Goal: Information Seeking & Learning: Learn about a topic

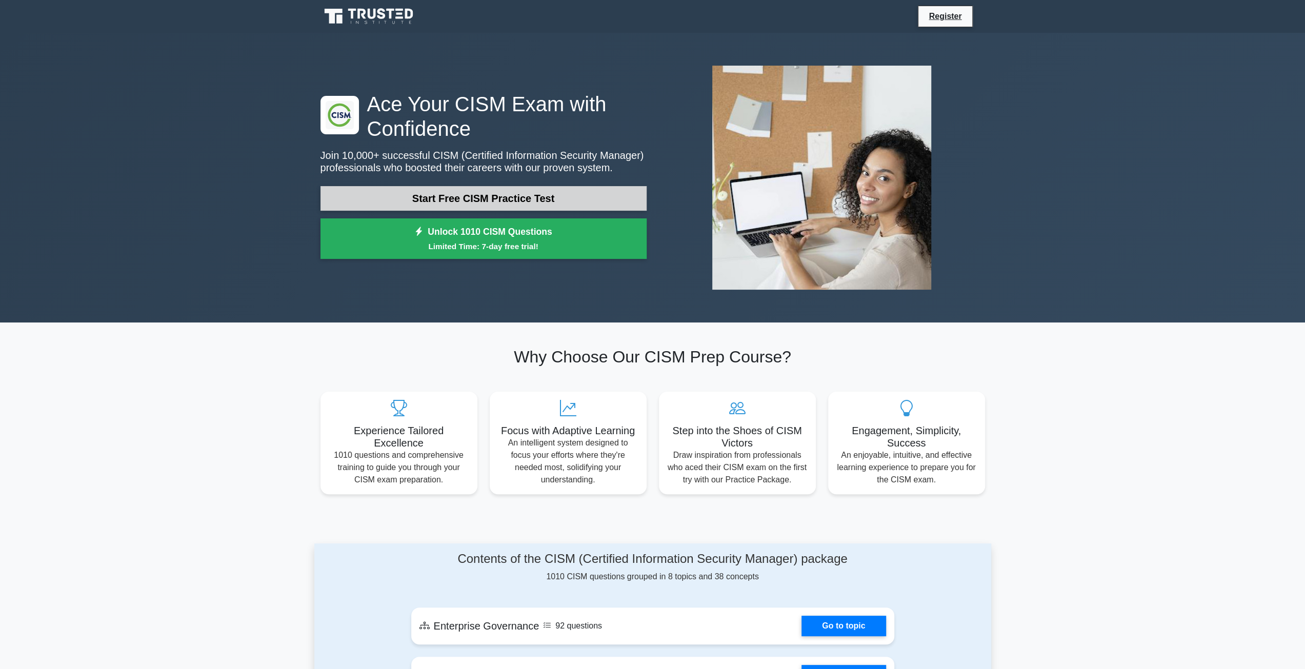
click at [540, 203] on link "Start Free CISM Practice Test" at bounding box center [483, 198] width 326 height 25
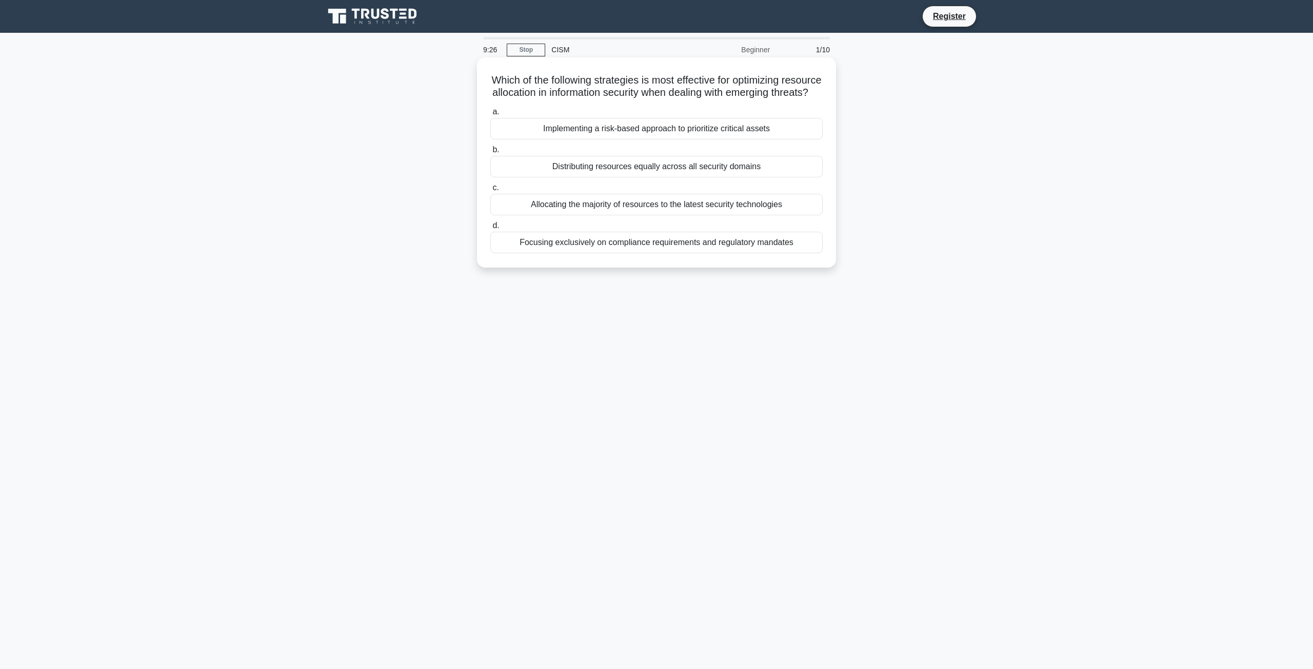
click at [702, 132] on div "Implementing a risk-based approach to prioritize critical assets" at bounding box center [656, 129] width 332 height 22
click at [490, 115] on input "a. Implementing a risk-based approach to prioritize critical assets" at bounding box center [490, 112] width 0 height 7
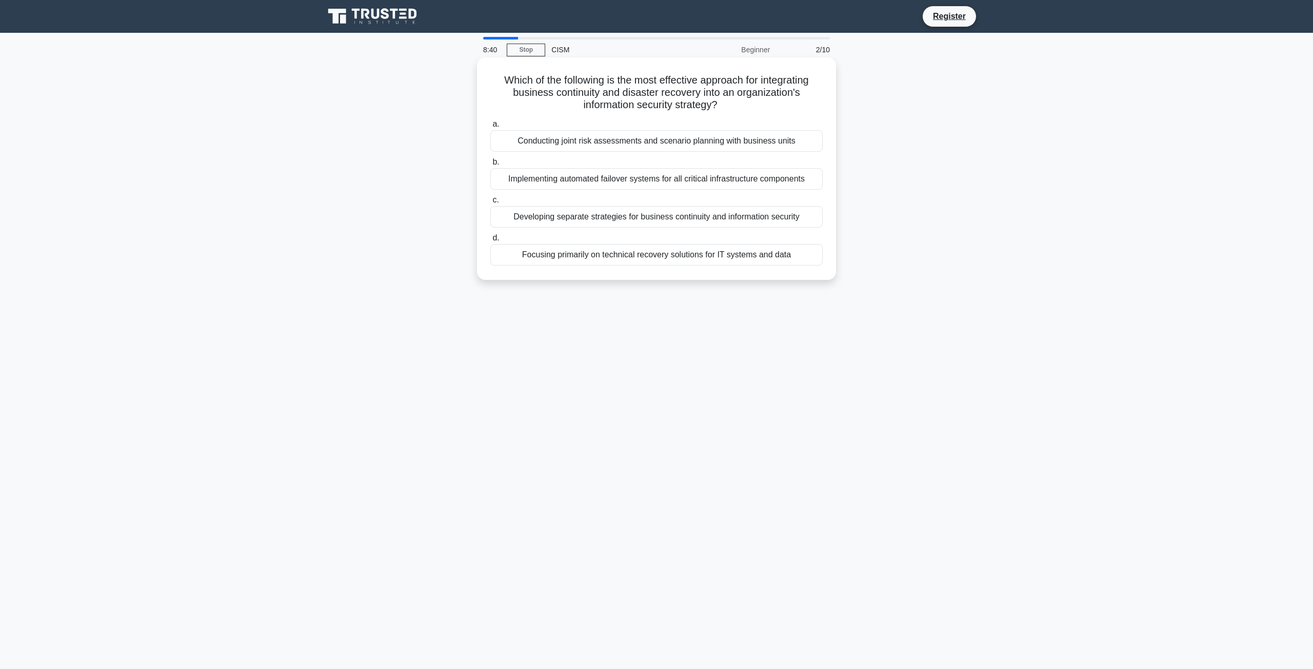
click at [738, 217] on div "Developing separate strategies for business continuity and information security" at bounding box center [656, 217] width 332 height 22
click at [490, 204] on input "c. Developing separate strategies for business continuity and information secur…" at bounding box center [490, 200] width 0 height 7
click at [690, 255] on div "Use a combination of quantitative metrics and qualitative benefits" at bounding box center [656, 255] width 332 height 22
click at [490, 242] on input "d. Use a combination of quantitative metrics and qualitative benefits" at bounding box center [490, 238] width 0 height 7
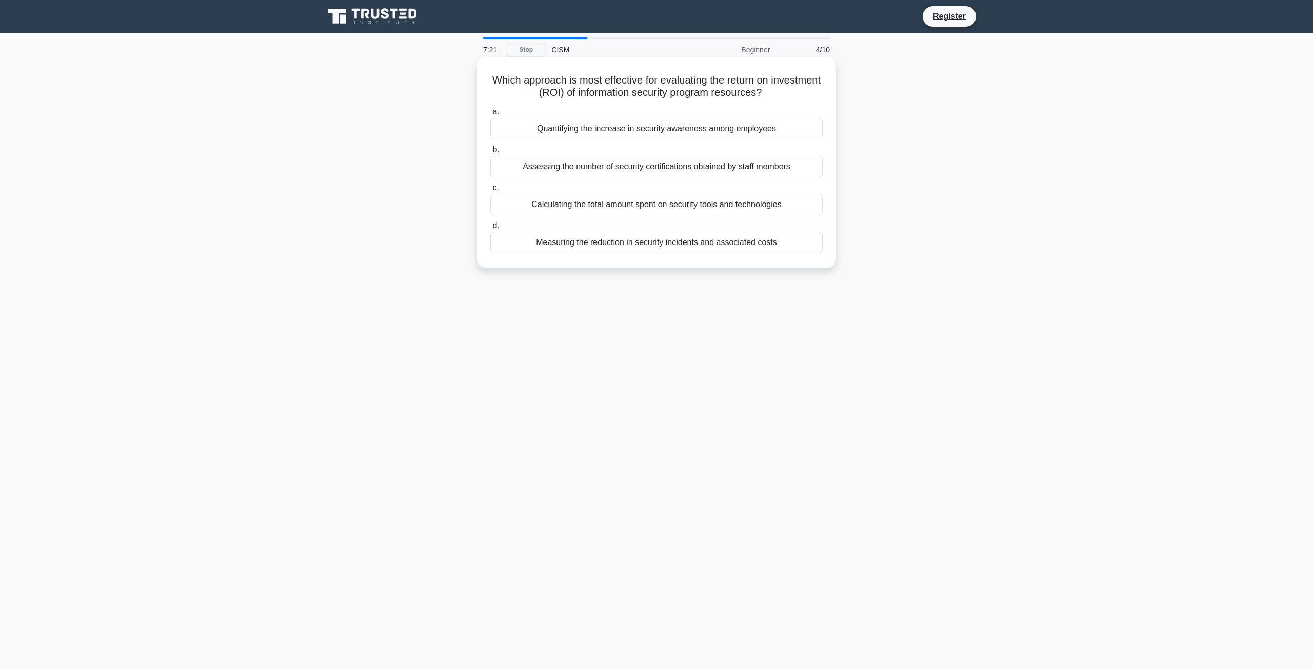
click at [634, 205] on div "Calculating the total amount spent on security tools and technologies" at bounding box center [656, 205] width 332 height 22
click at [490, 191] on input "c. Calculating the total amount spent on security tools and technologies" at bounding box center [490, 188] width 0 height 7
click at [655, 130] on div "Regular review and adaptation to changing threats and business needs" at bounding box center [656, 129] width 332 height 22
click at [490, 115] on input "a. Regular review and adaptation to changing threats and business needs" at bounding box center [490, 112] width 0 height 7
drag, startPoint x: 579, startPoint y: 85, endPoint x: 728, endPoint y: 97, distance: 149.7
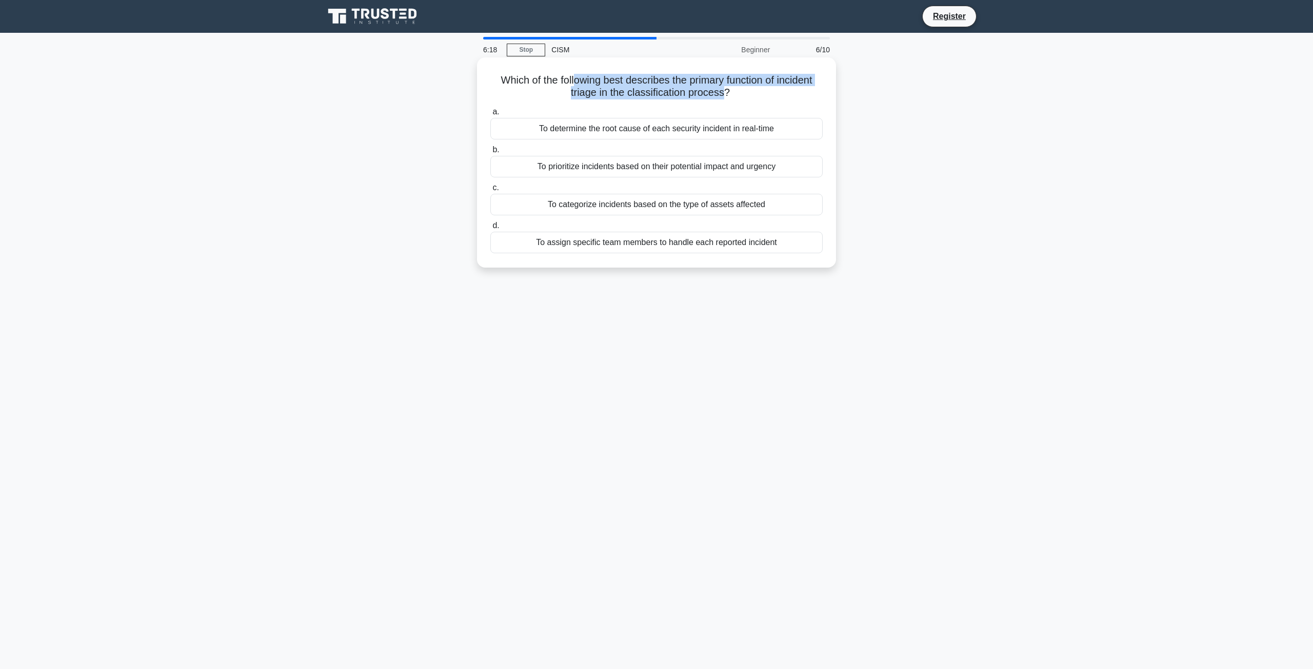
click at [725, 98] on h5 "Which of the following best describes the primary function of incident triage i…" at bounding box center [656, 87] width 334 height 26
click at [730, 97] on h5 "Which of the following best describes the primary function of incident triage i…" at bounding box center [656, 87] width 334 height 26
click at [718, 167] on div "To prioritize incidents based on their potential impact and urgency" at bounding box center [656, 167] width 332 height 22
click at [490, 153] on input "b. To prioritize incidents based on their potential impact and urgency" at bounding box center [490, 150] width 0 height 7
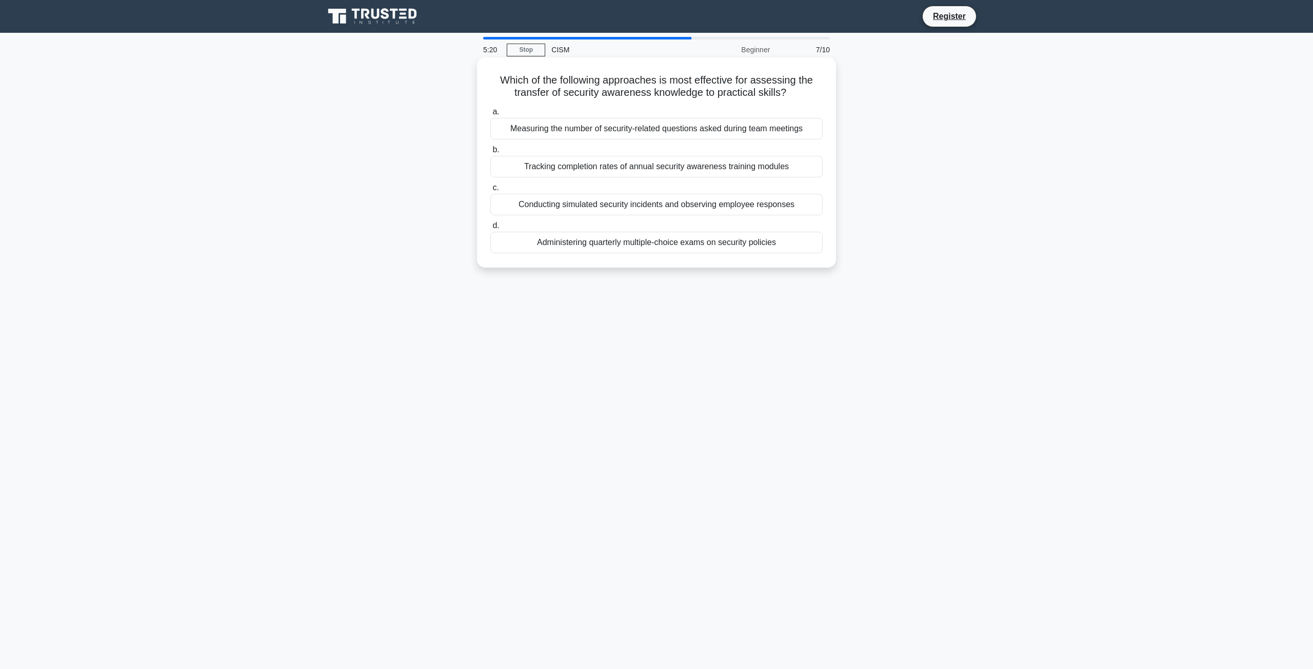
click at [688, 203] on div "Conducting simulated security incidents and observing employee responses" at bounding box center [656, 205] width 332 height 22
click at [490, 191] on input "c. Conducting simulated security incidents and observing employee responses" at bounding box center [490, 188] width 0 height 7
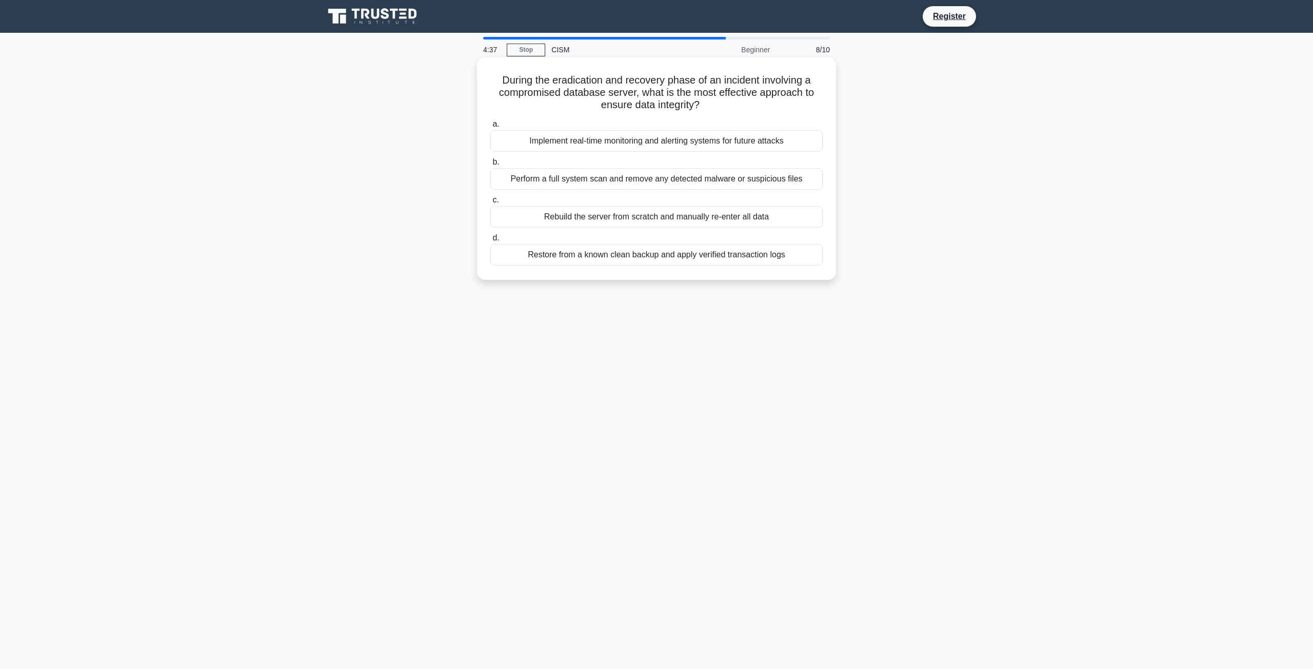
click at [719, 259] on div "Restore from a known clean backup and apply verified transaction logs" at bounding box center [656, 255] width 332 height 22
click at [490, 242] on input "d. Restore from a known clean backup and apply verified transaction logs" at bounding box center [490, 238] width 0 height 7
click at [646, 217] on div "Implementing security-by-design principles" at bounding box center [656, 217] width 332 height 22
click at [490, 204] on input "c. Implementing security-by-design principles" at bounding box center [490, 200] width 0 height 7
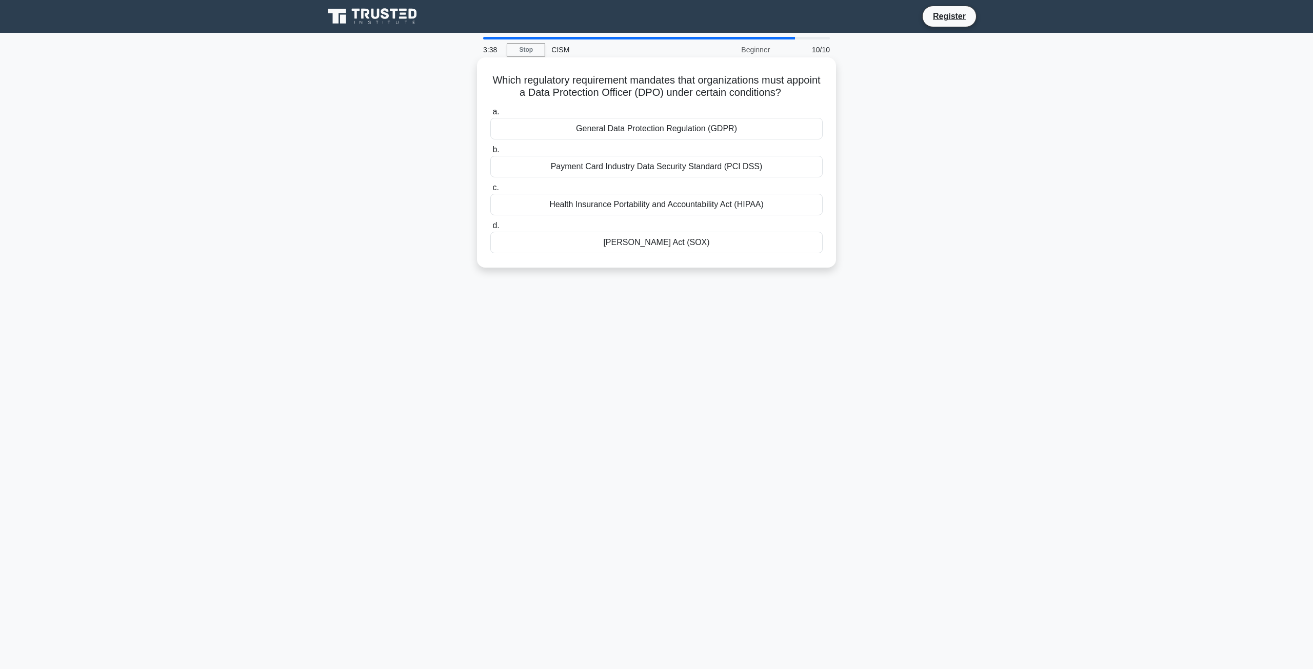
click at [717, 132] on div "General Data Protection Regulation (GDPR)" at bounding box center [656, 129] width 332 height 22
click at [490, 115] on input "a. General Data Protection Regulation (GDPR)" at bounding box center [490, 112] width 0 height 7
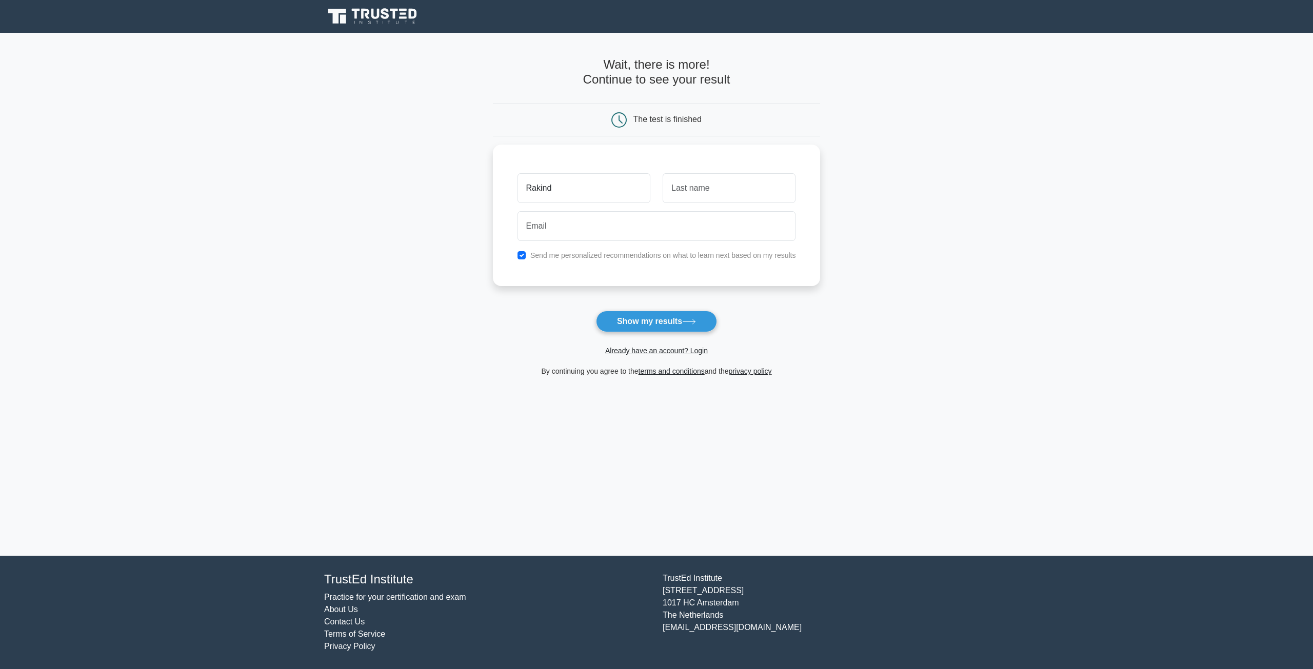
type input "Rakind"
type input "Mann"
type input "rakindmann.3@gmail.com"
click at [596, 311] on button "Show my results" at bounding box center [656, 322] width 121 height 22
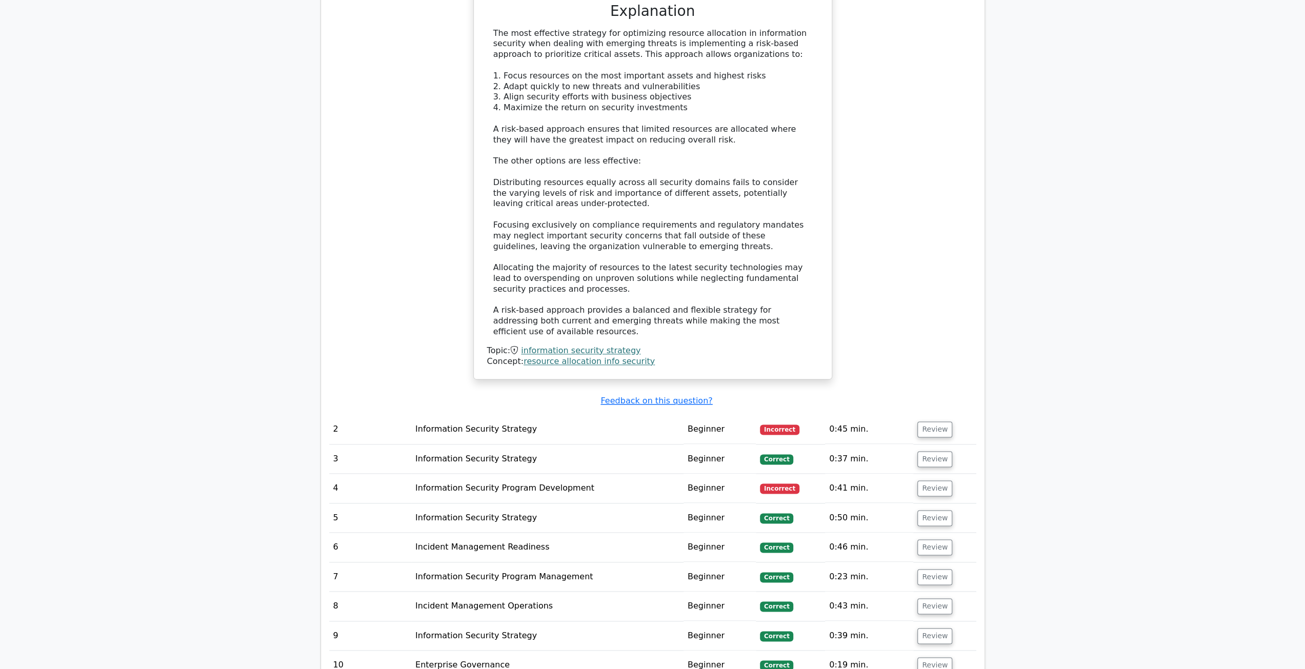
scroll to position [1128, 0]
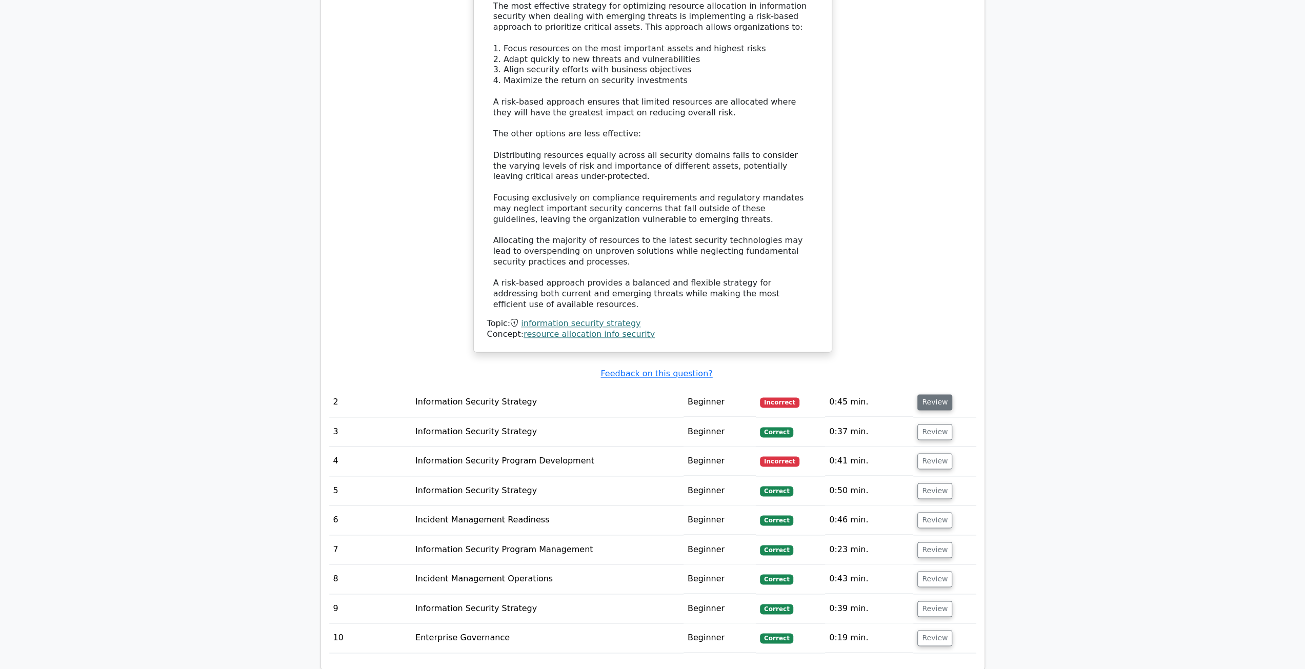
click at [927, 394] on button "Review" at bounding box center [934, 402] width 35 height 16
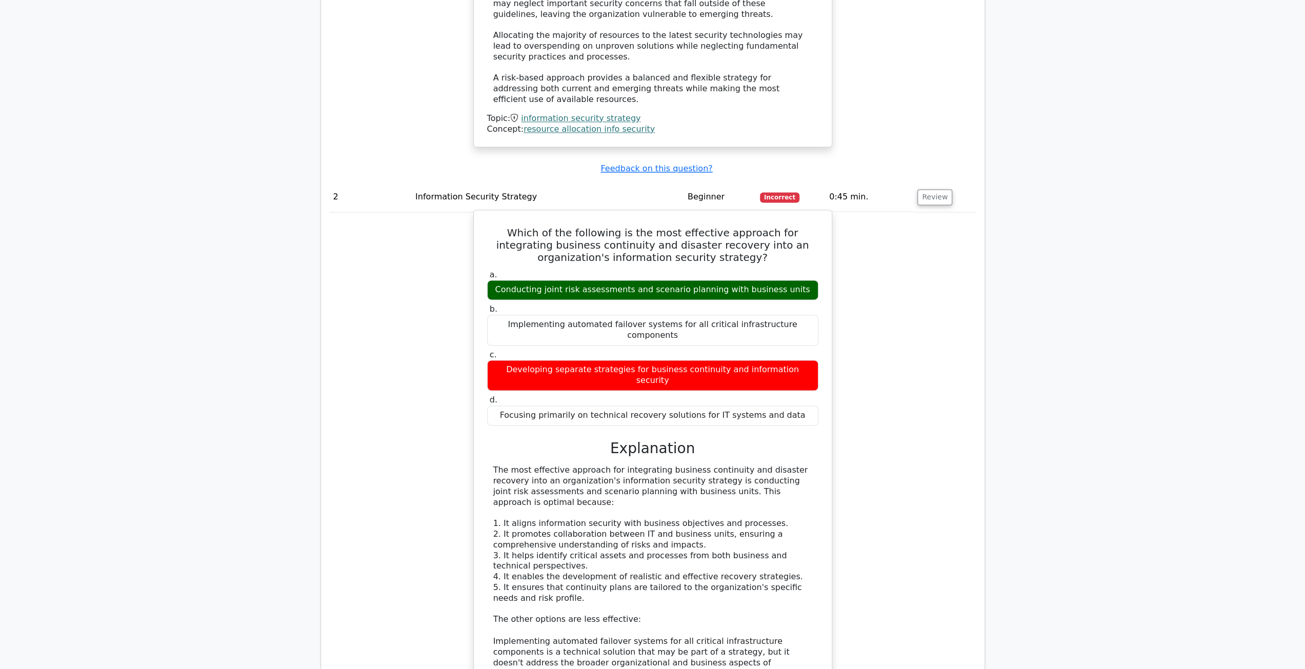
scroll to position [1282, 0]
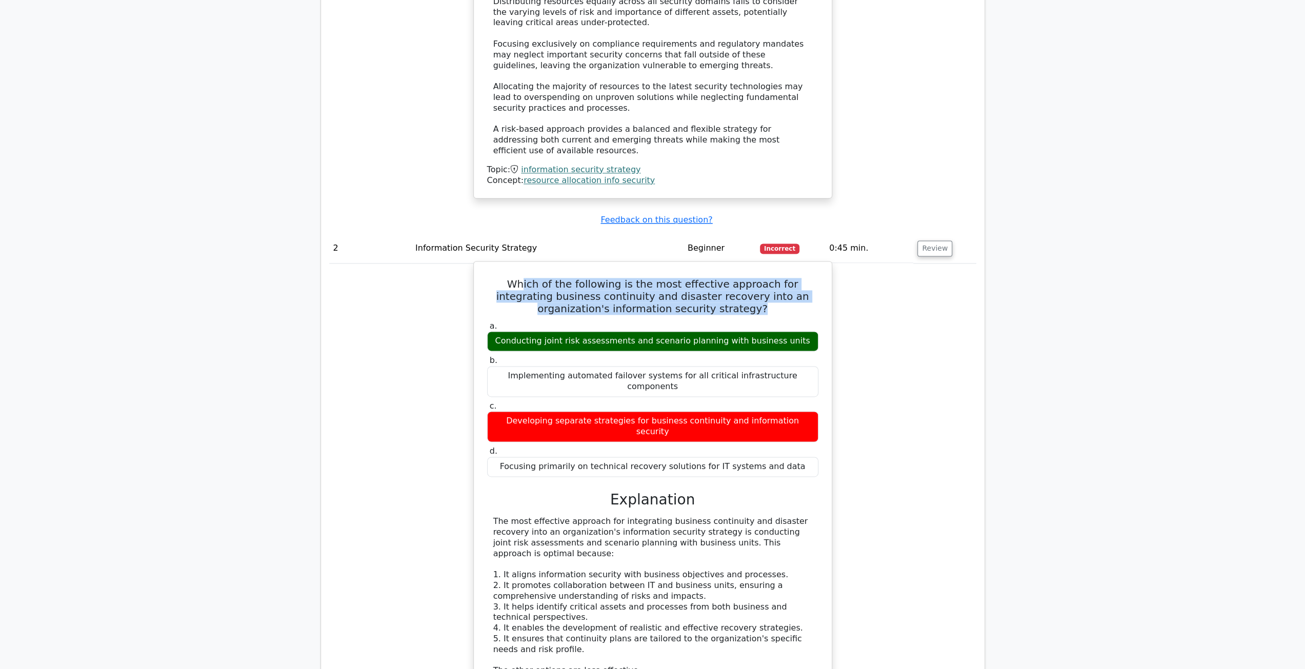
drag, startPoint x: 507, startPoint y: 272, endPoint x: 720, endPoint y: 289, distance: 213.5
click at [720, 289] on h5 "Which of the following is the most effective approach for integrating business …" at bounding box center [652, 296] width 333 height 37
click at [717, 293] on h5 "Which of the following is the most effective approach for integrating business …" at bounding box center [652, 296] width 333 height 37
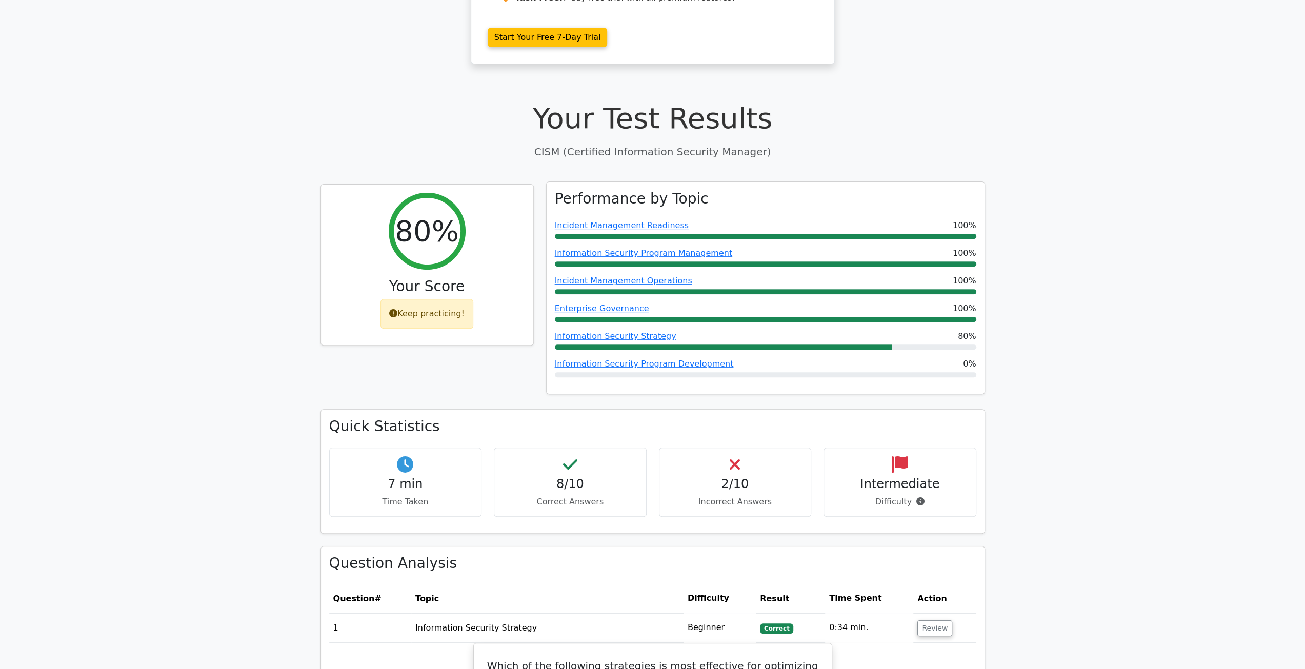
scroll to position [256, 0]
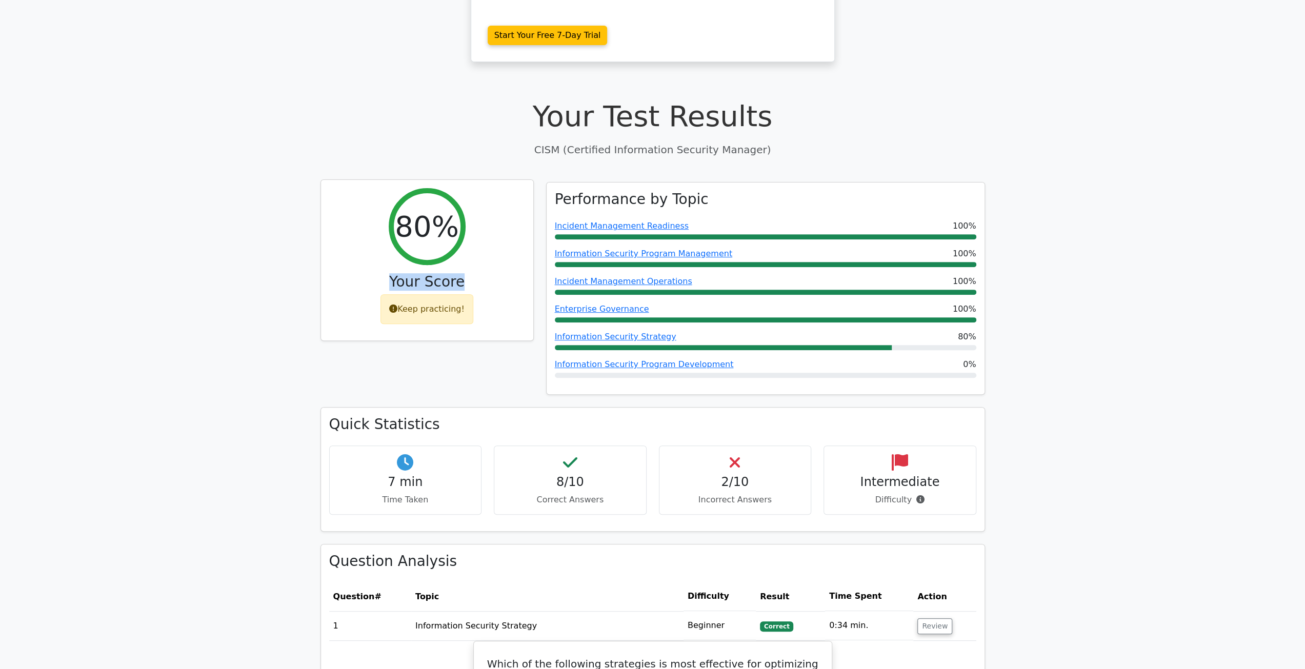
drag, startPoint x: 395, startPoint y: 280, endPoint x: 458, endPoint y: 289, distance: 64.2
click at [458, 289] on h3 "Your Score" at bounding box center [427, 281] width 196 height 17
drag, startPoint x: 453, startPoint y: 180, endPoint x: 462, endPoint y: 159, distance: 22.8
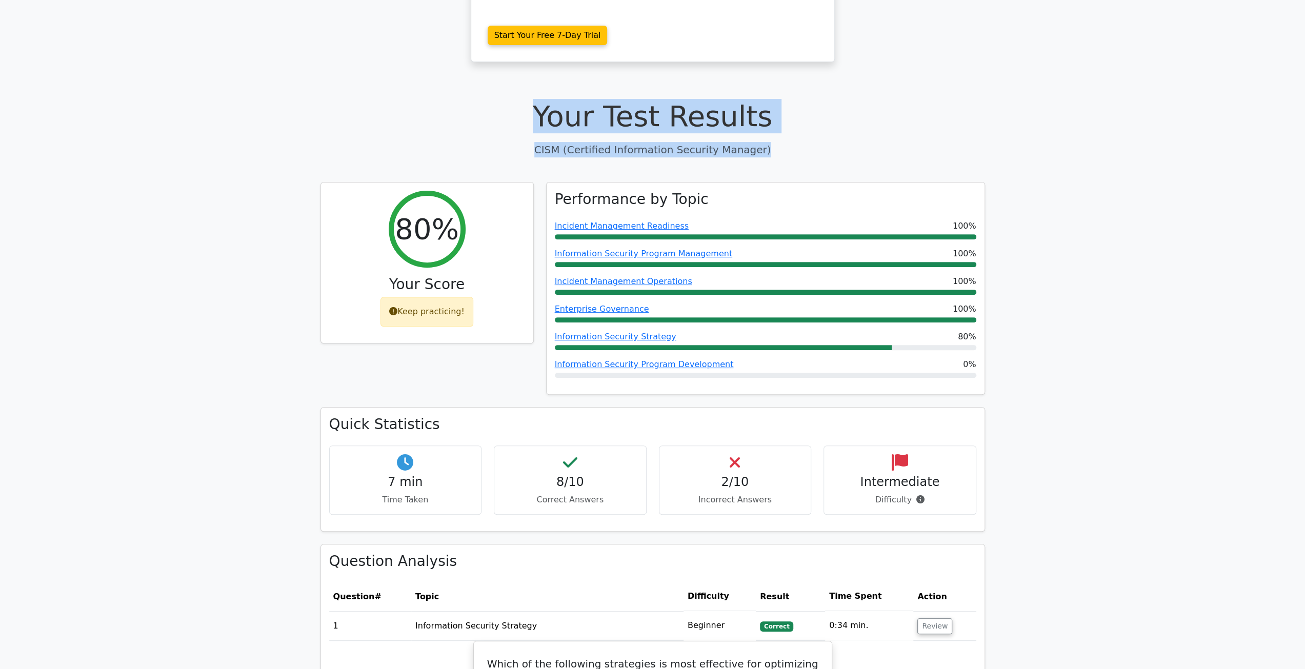
drag, startPoint x: 545, startPoint y: 106, endPoint x: 807, endPoint y: 144, distance: 264.8
click at [807, 144] on div "Your Test Results CISM (Certified Information Security Manager)" at bounding box center [652, 128] width 665 height 58
click at [783, 145] on p "CISM (Certified Information Security Manager)" at bounding box center [652, 149] width 665 height 15
drag, startPoint x: 750, startPoint y: 150, endPoint x: 418, endPoint y: 114, distance: 333.7
click at [418, 114] on div "Your Test Results CISM (Certified Information Security Manager)" at bounding box center [652, 128] width 665 height 58
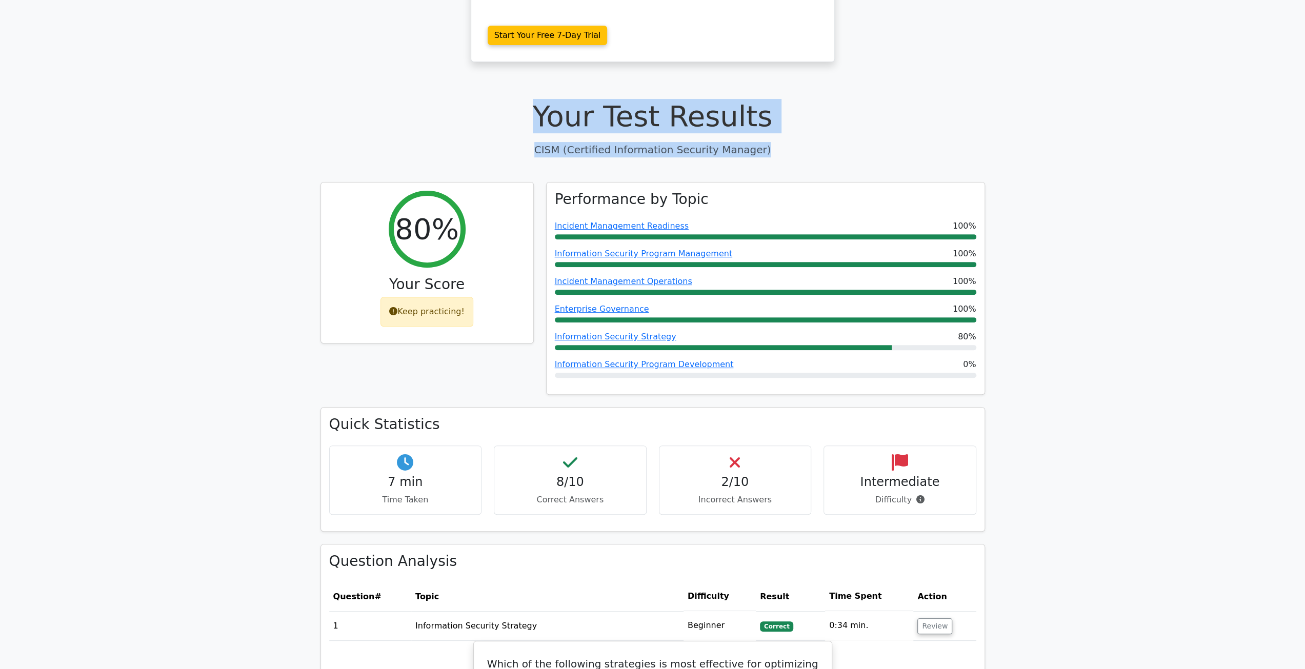
click at [418, 114] on h1 "Your Test Results" at bounding box center [652, 116] width 665 height 34
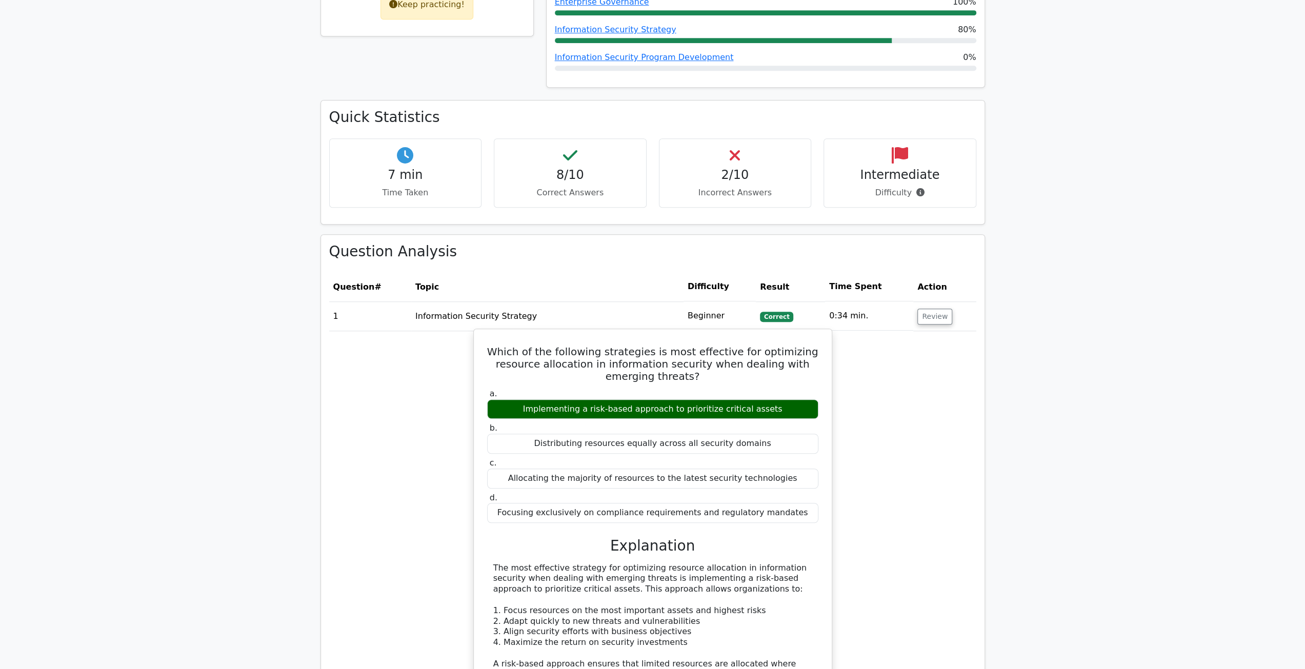
scroll to position [564, 0]
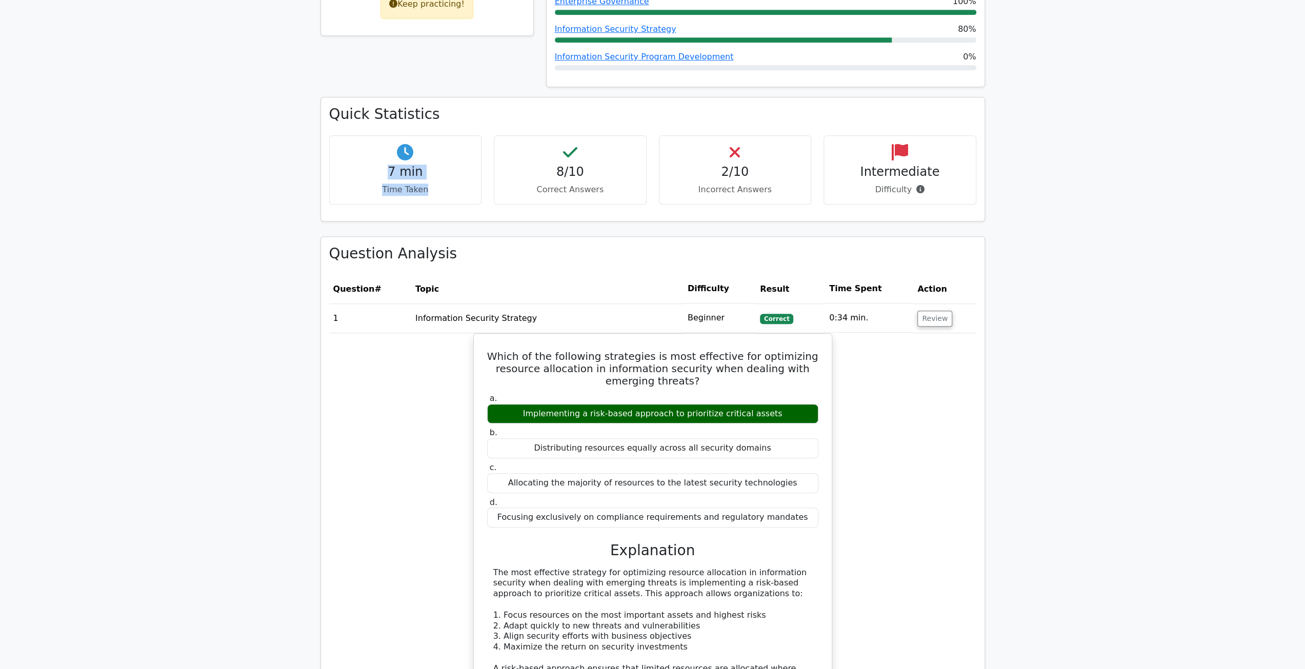
drag, startPoint x: 388, startPoint y: 170, endPoint x: 429, endPoint y: 188, distance: 44.1
click at [429, 188] on div "7 min Time Taken" at bounding box center [405, 169] width 153 height 69
drag, startPoint x: 554, startPoint y: 172, endPoint x: 611, endPoint y: 186, distance: 58.6
click at [611, 186] on div "8/10 Correct Answers" at bounding box center [570, 169] width 153 height 69
drag, startPoint x: 630, startPoint y: 192, endPoint x: 698, endPoint y: 176, distance: 70.6
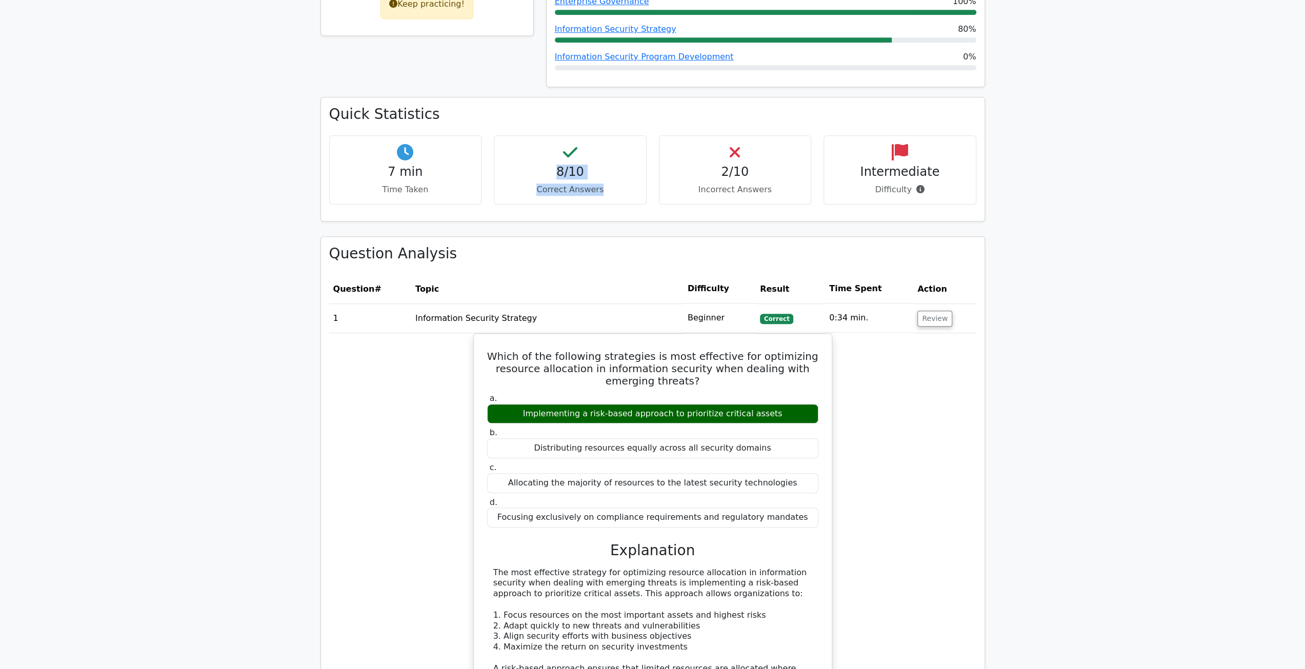
click at [631, 192] on p "Correct Answers" at bounding box center [570, 190] width 135 height 12
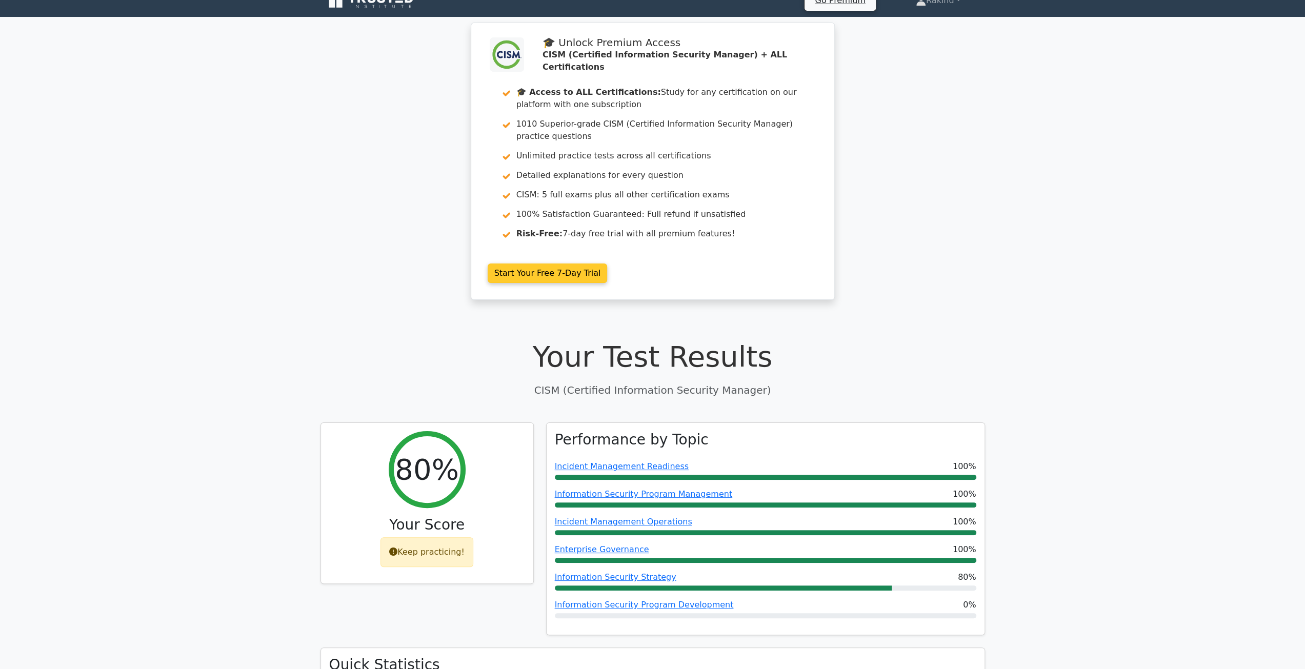
scroll to position [0, 0]
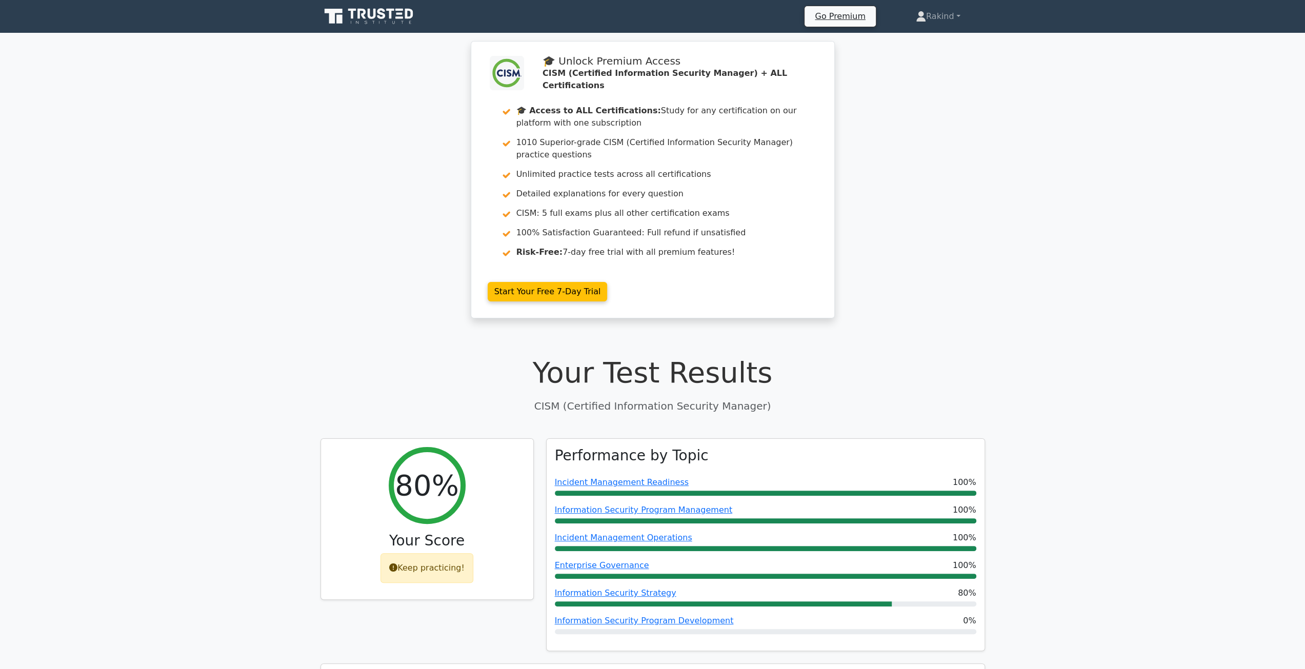
click at [380, 17] on icon at bounding box center [381, 13] width 8 height 11
